Goal: Information Seeking & Learning: Learn about a topic

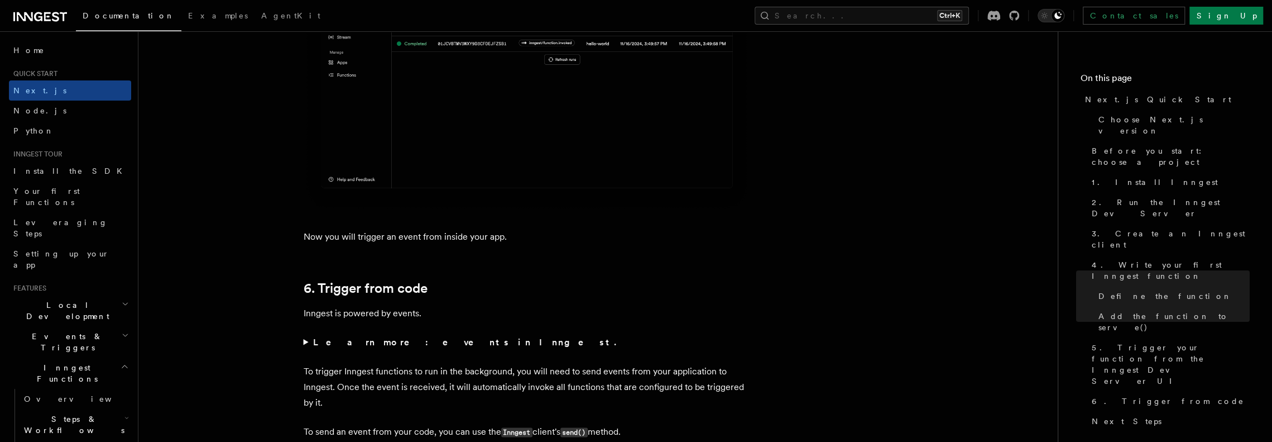
scroll to position [5806, 0]
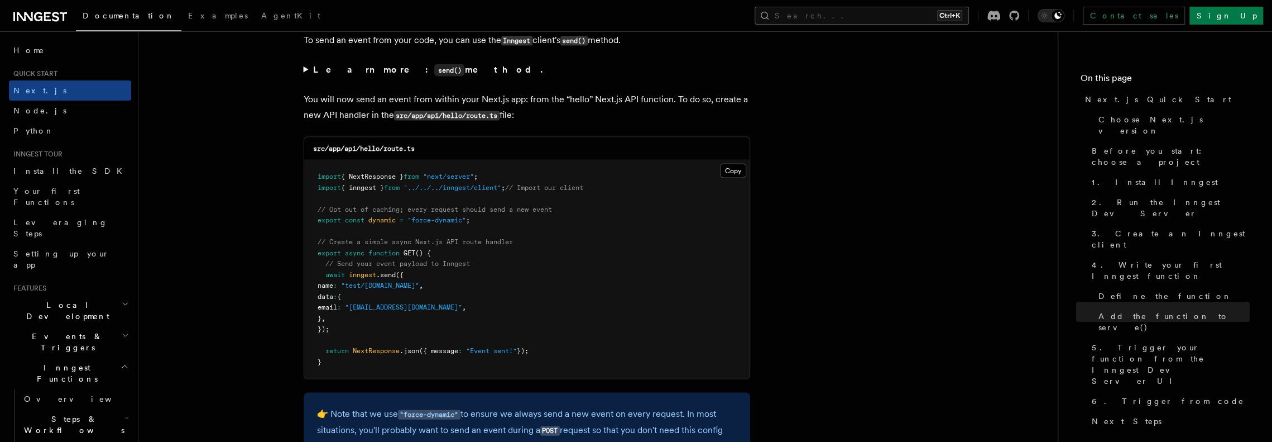
click at [872, 13] on button "Search... Ctrl+K" at bounding box center [862, 16] width 214 height 18
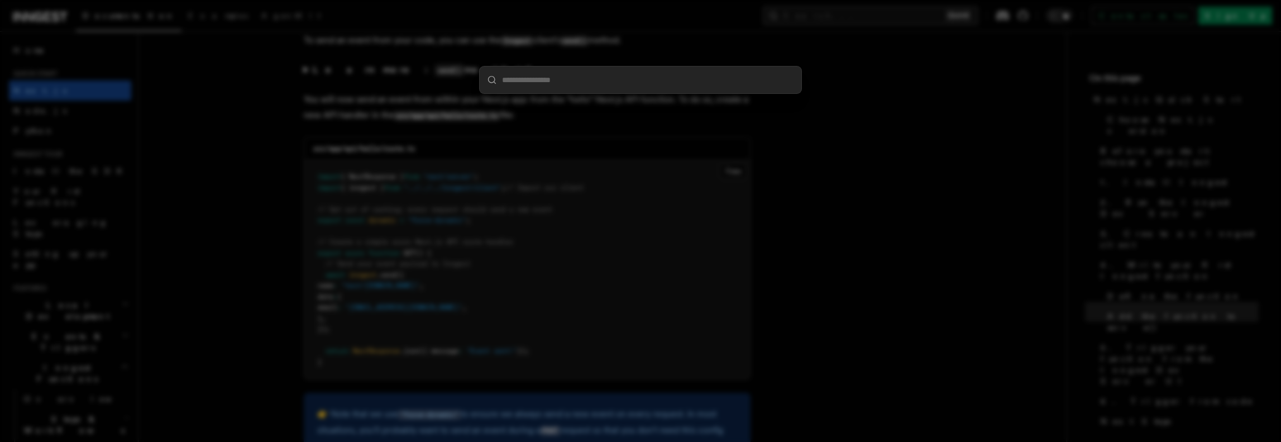
type input "**********"
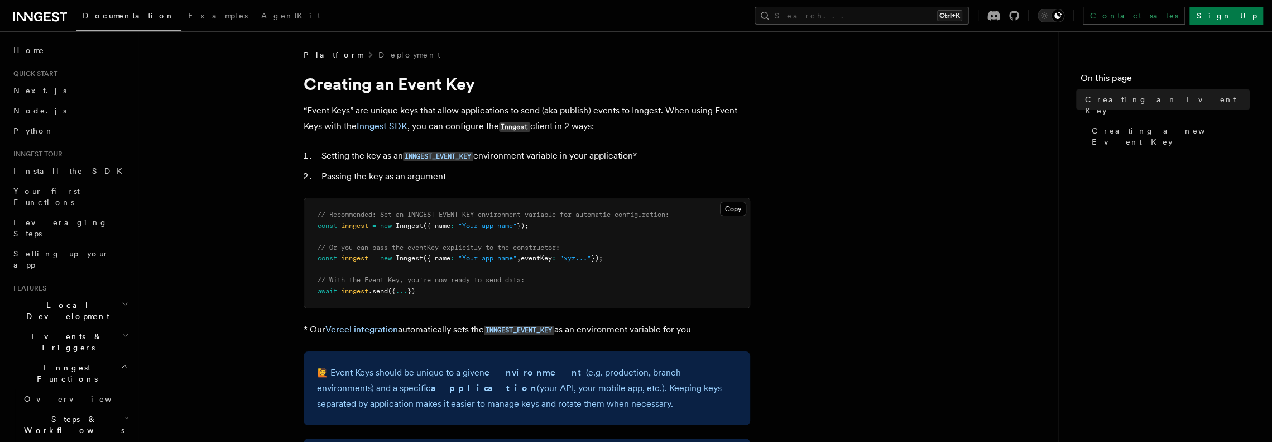
click at [565, 236] on pre "// Recommended: Set an INNGEST_EVENT_KEY environment variable for automatic con…" at bounding box center [526, 252] width 445 height 109
click at [356, 333] on link "Vercel integration" at bounding box center [361, 329] width 73 height 11
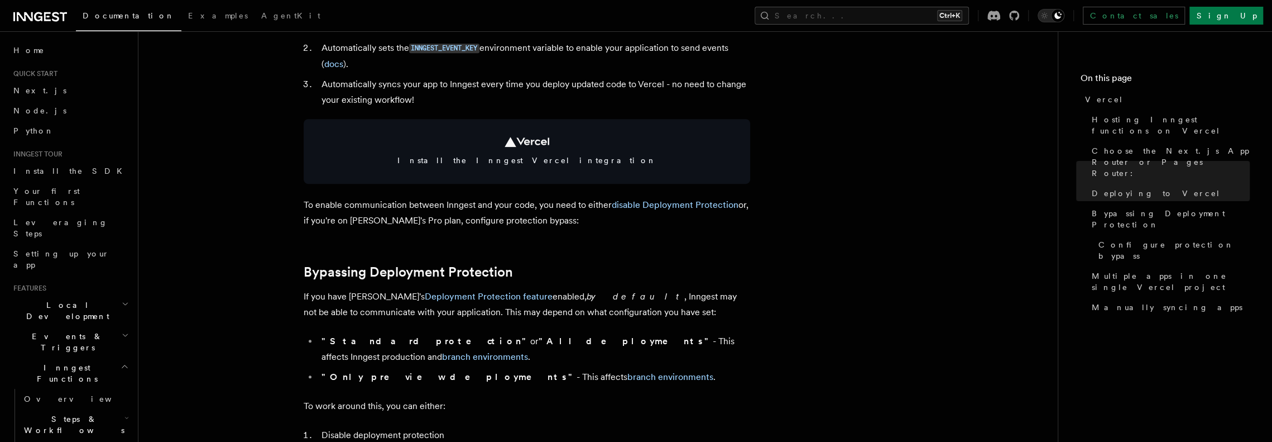
scroll to position [391, 0]
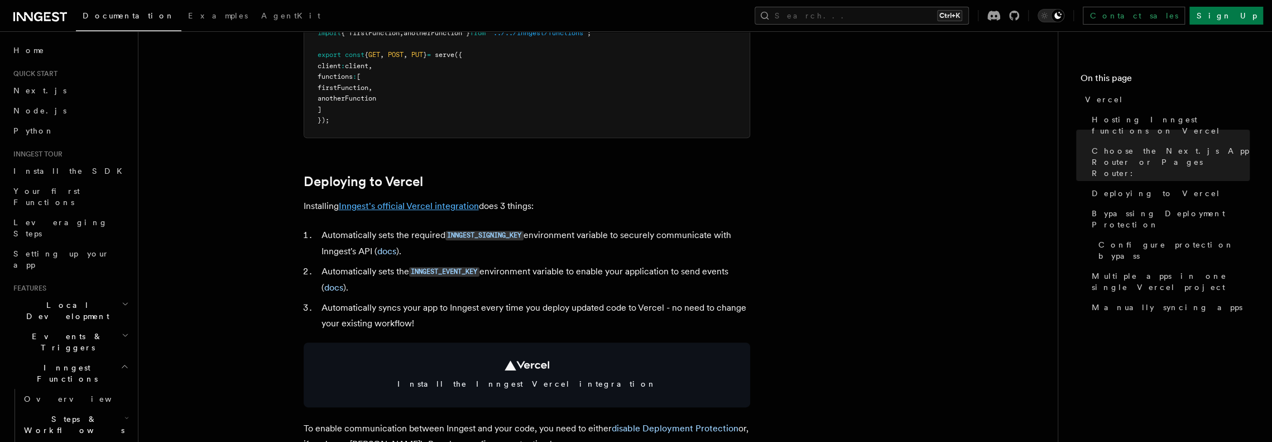
click at [401, 200] on link "Inngest's official Vercel integration" at bounding box center [409, 205] width 140 height 11
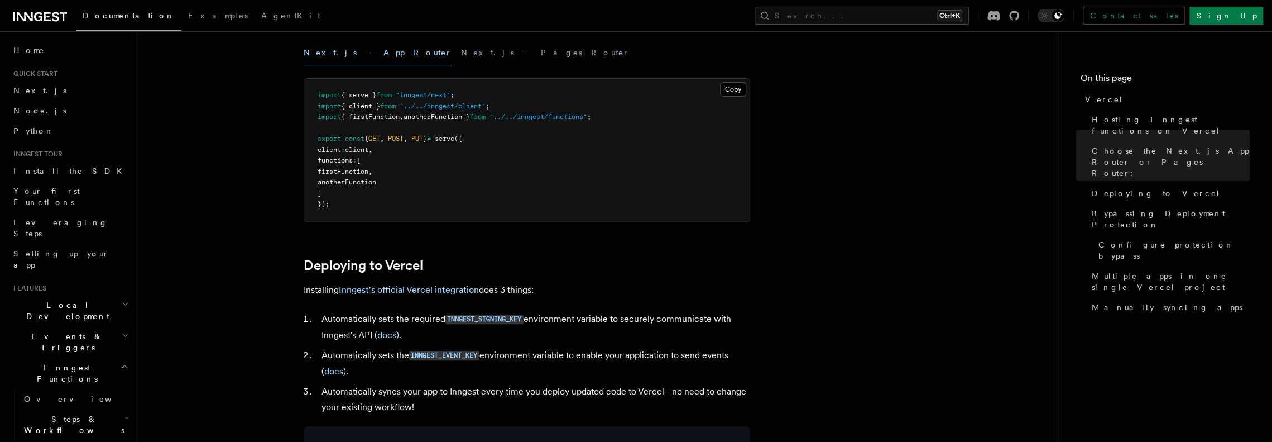
scroll to position [335, 0]
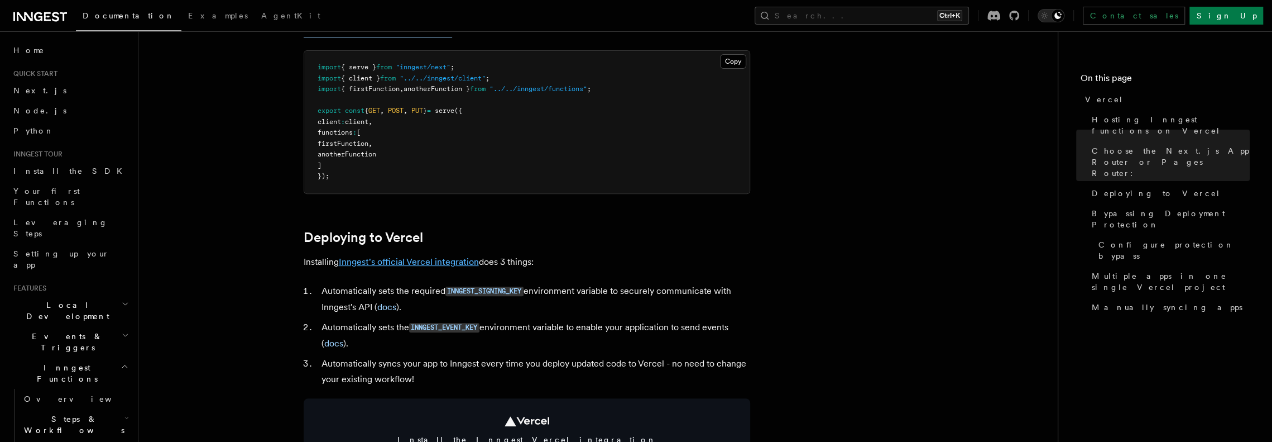
click at [449, 260] on link "Inngest's official Vercel integration" at bounding box center [409, 261] width 140 height 11
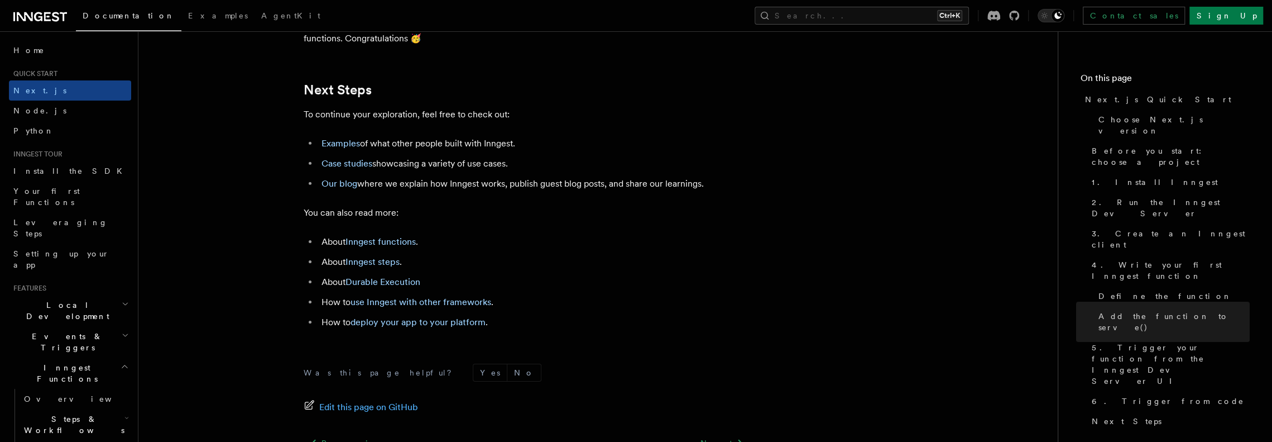
scroll to position [6978, 0]
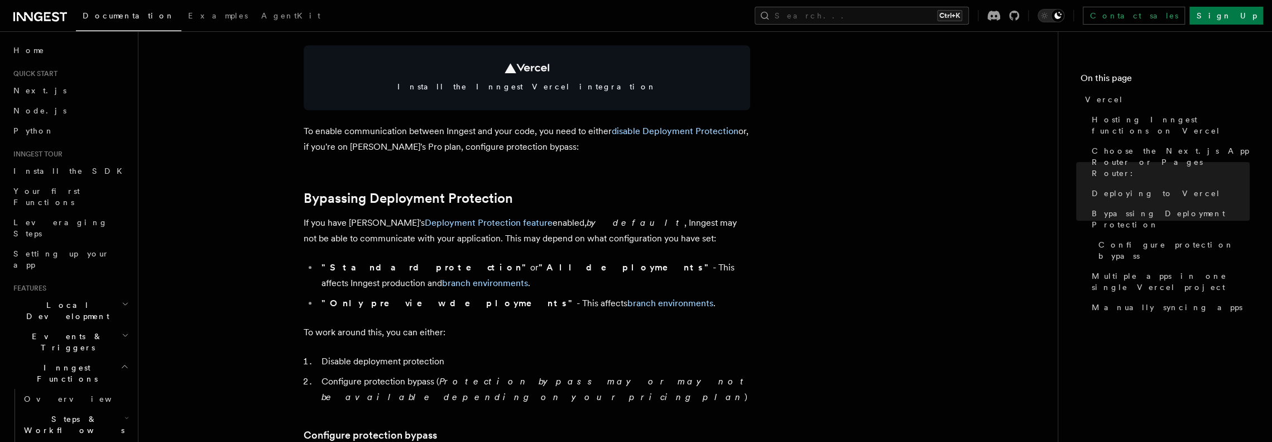
scroll to position [599, 0]
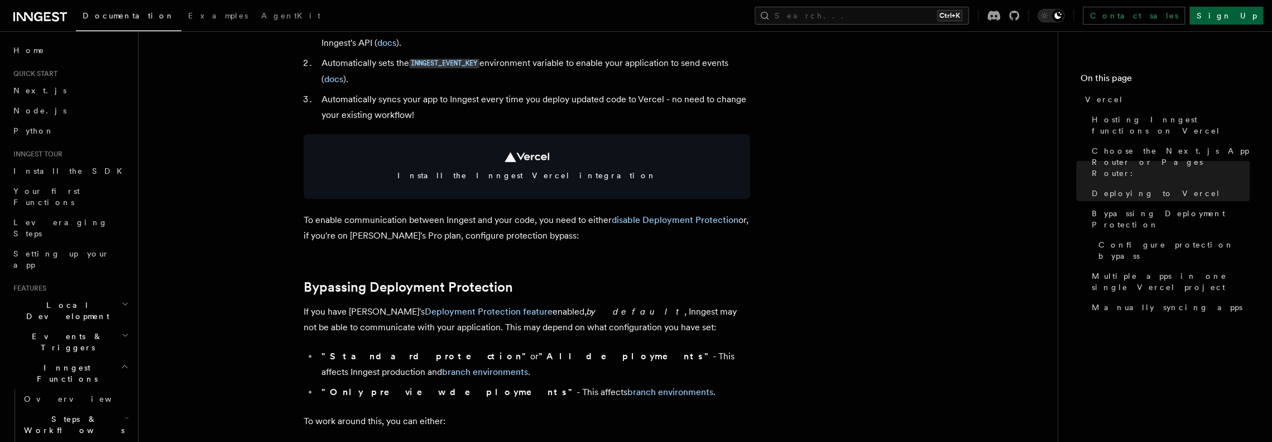
click at [1234, 8] on link "Sign Up" at bounding box center [1227, 16] width 74 height 18
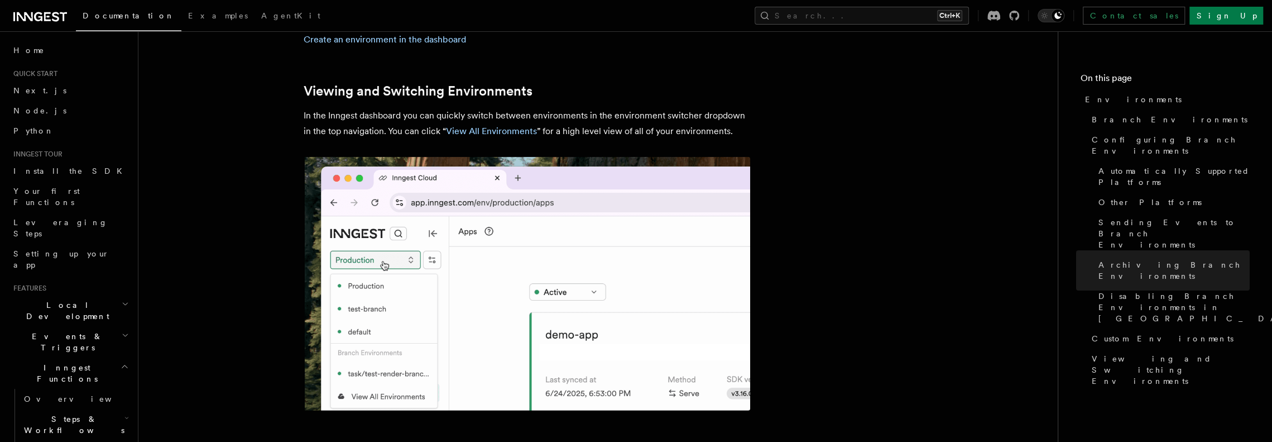
scroll to position [2590, 0]
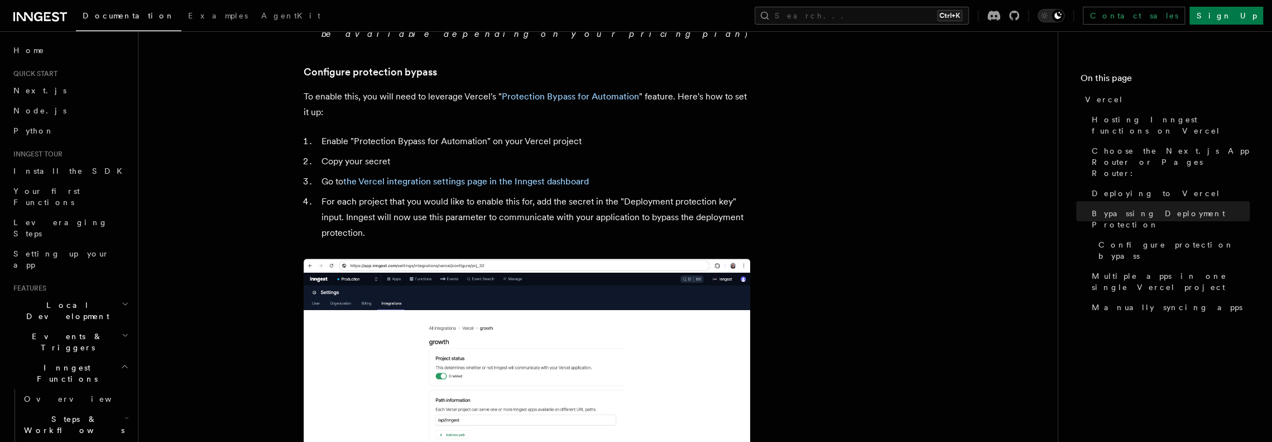
scroll to position [1047, 0]
